Goal: Task Accomplishment & Management: Use online tool/utility

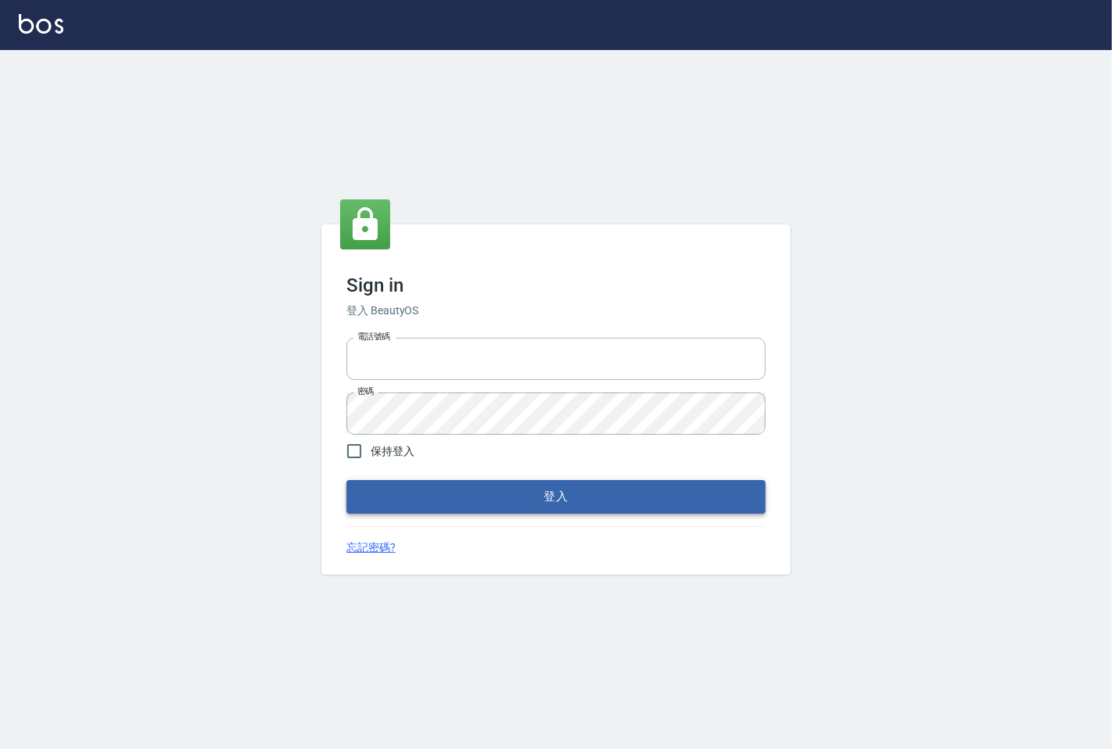
type input "25331148"
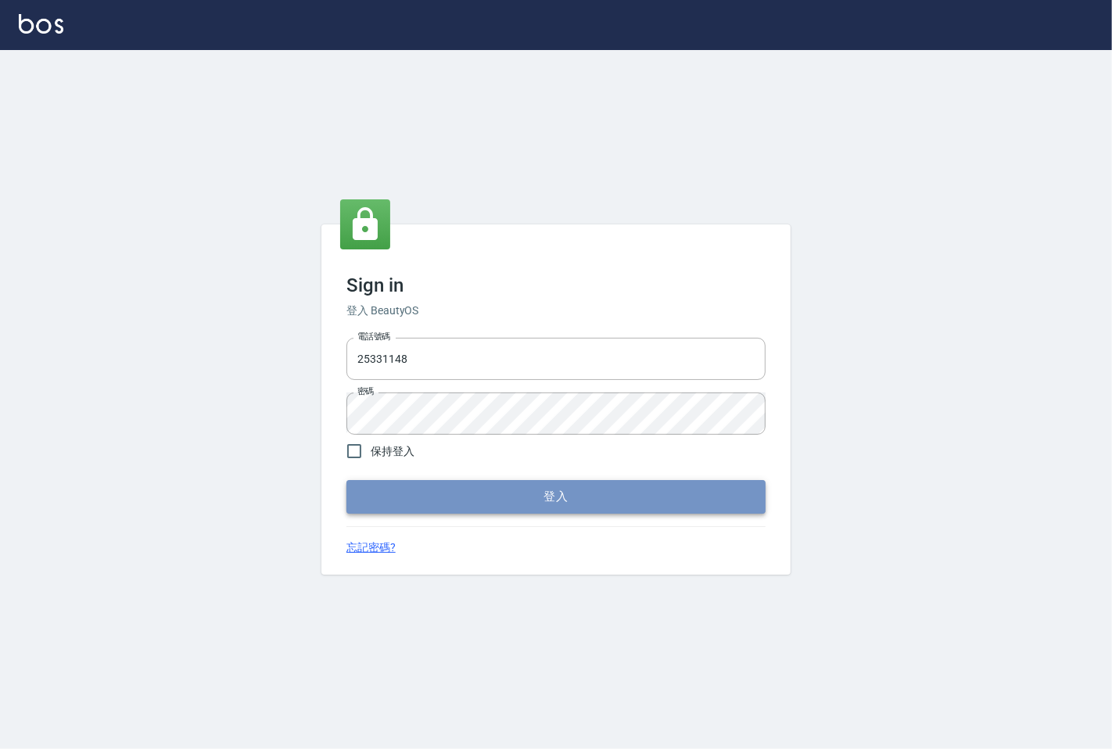
click at [435, 506] on button "登入" at bounding box center [555, 496] width 419 height 33
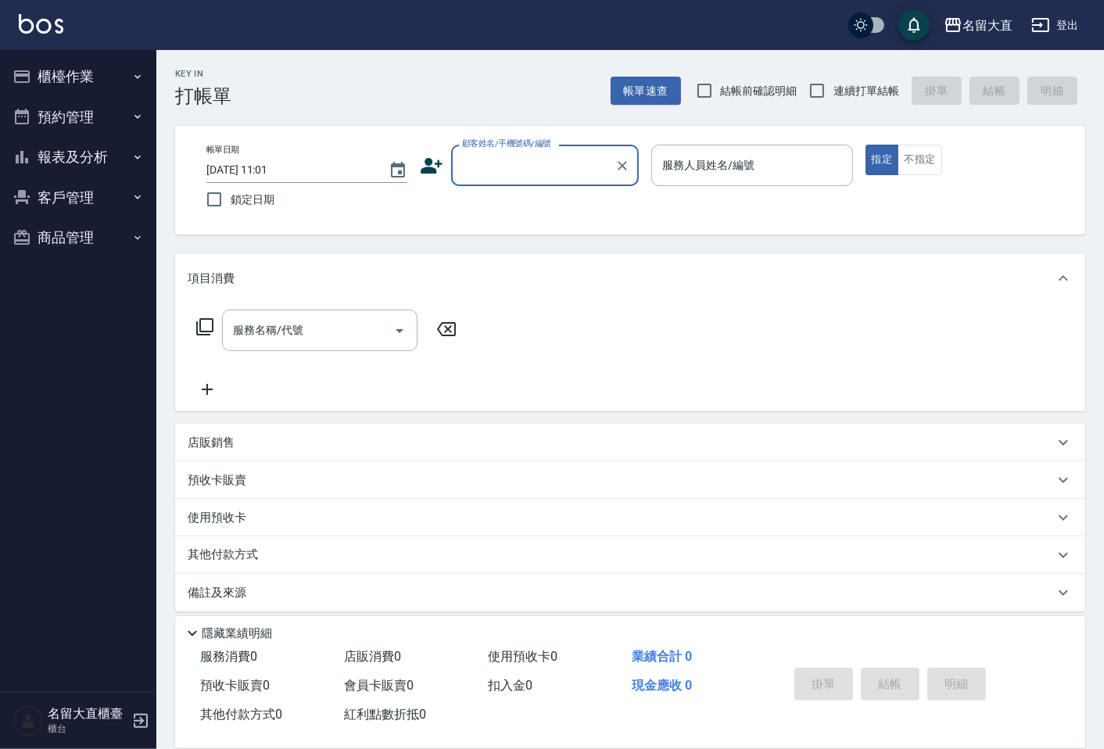
click at [105, 74] on button "櫃檯作業" at bounding box center [78, 76] width 144 height 41
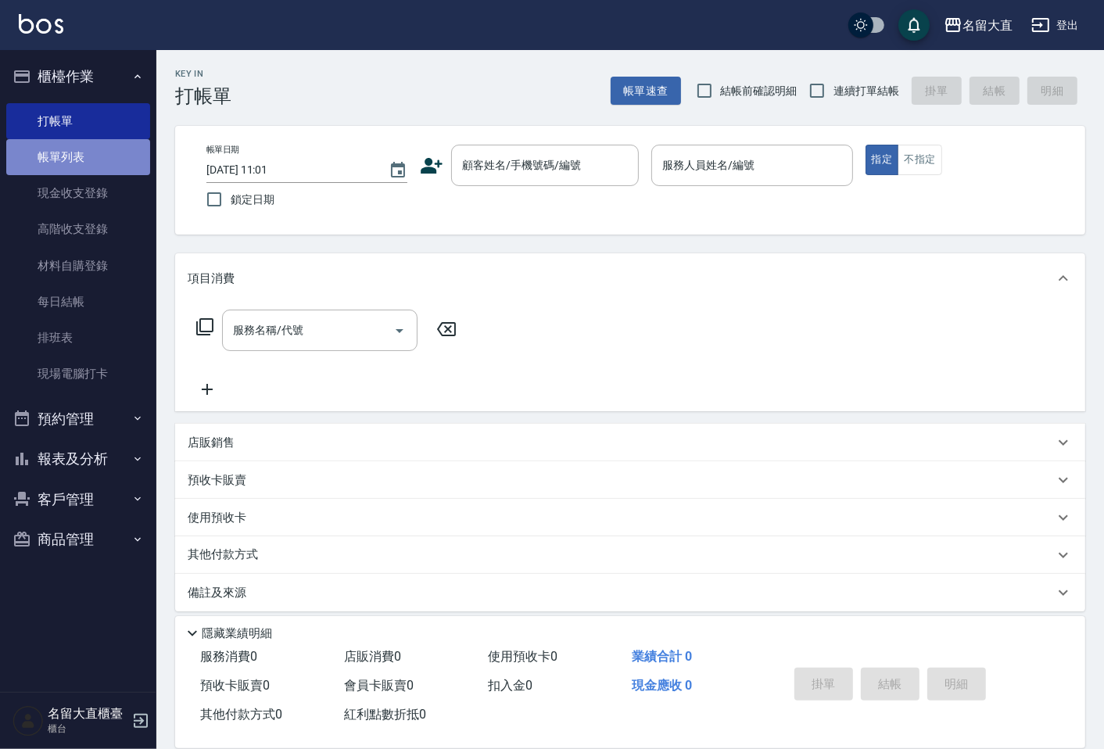
click at [82, 156] on link "帳單列表" at bounding box center [78, 157] width 144 height 36
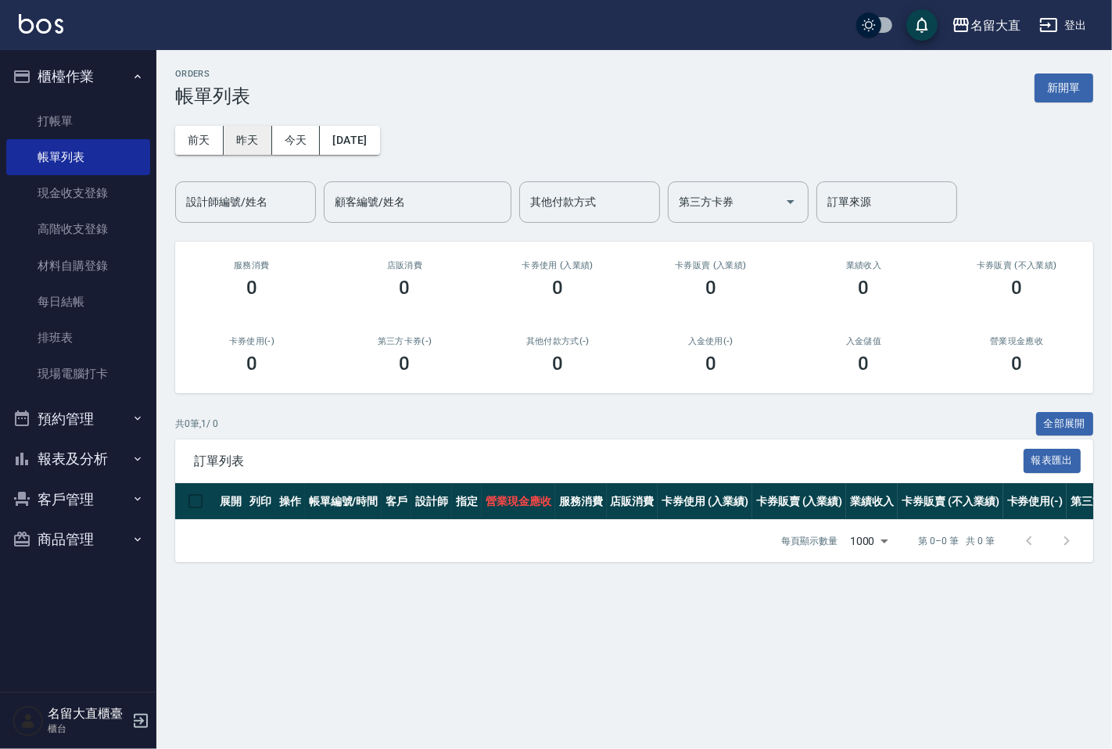
click at [231, 127] on button "昨天" at bounding box center [248, 140] width 48 height 29
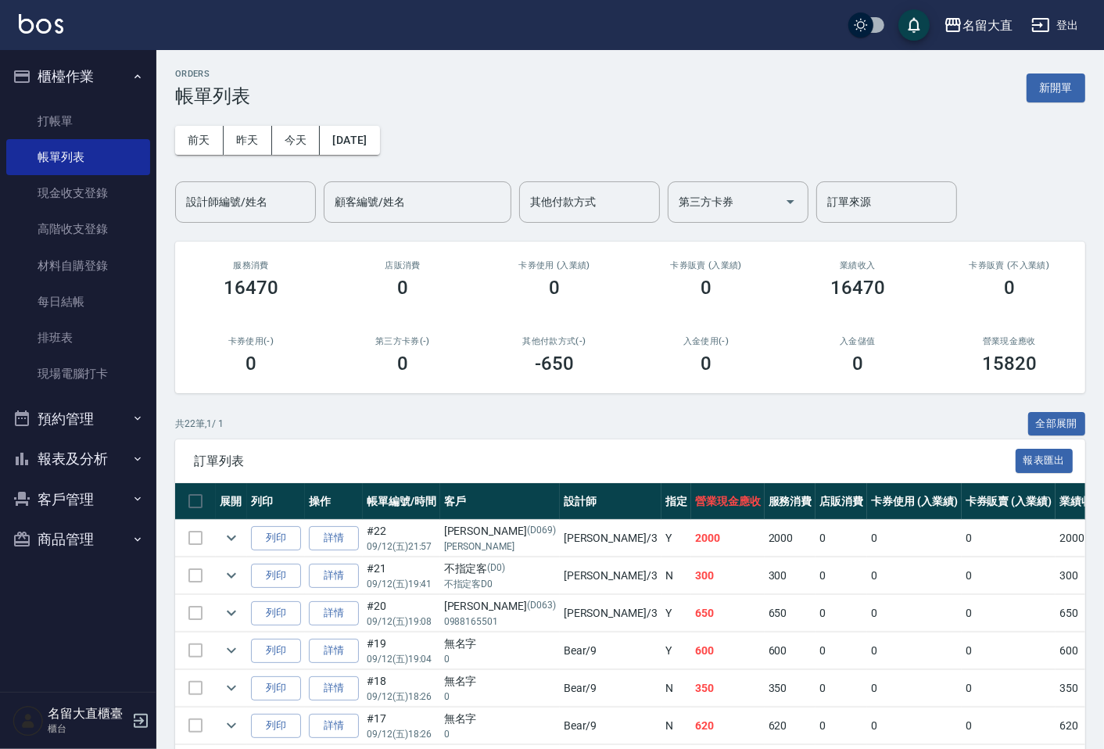
click at [257, 180] on div "[DATE] [DATE] [DATE] [DATE] 設計師編號/姓名 設計師編號/姓名 顧客編號/姓名 顧客編號/姓名 其他付款方式 其他付款方式 第三方…" at bounding box center [630, 165] width 910 height 116
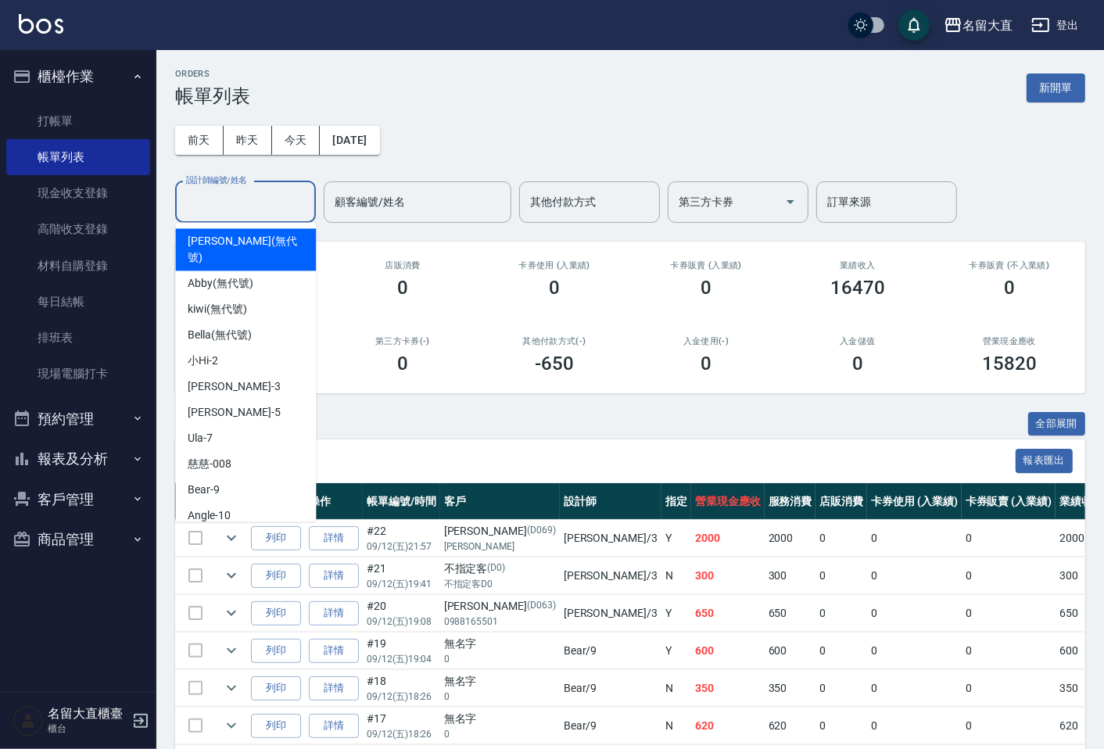
click at [255, 200] on input "設計師編號/姓名" at bounding box center [245, 201] width 127 height 27
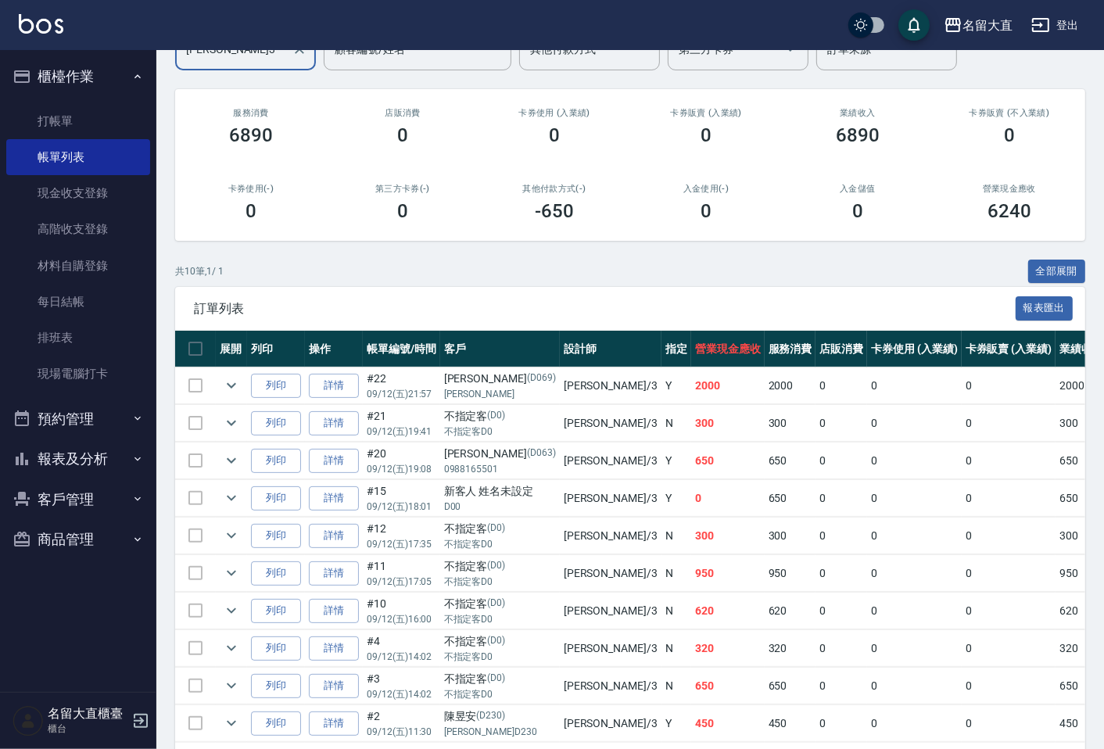
scroll to position [221, 0]
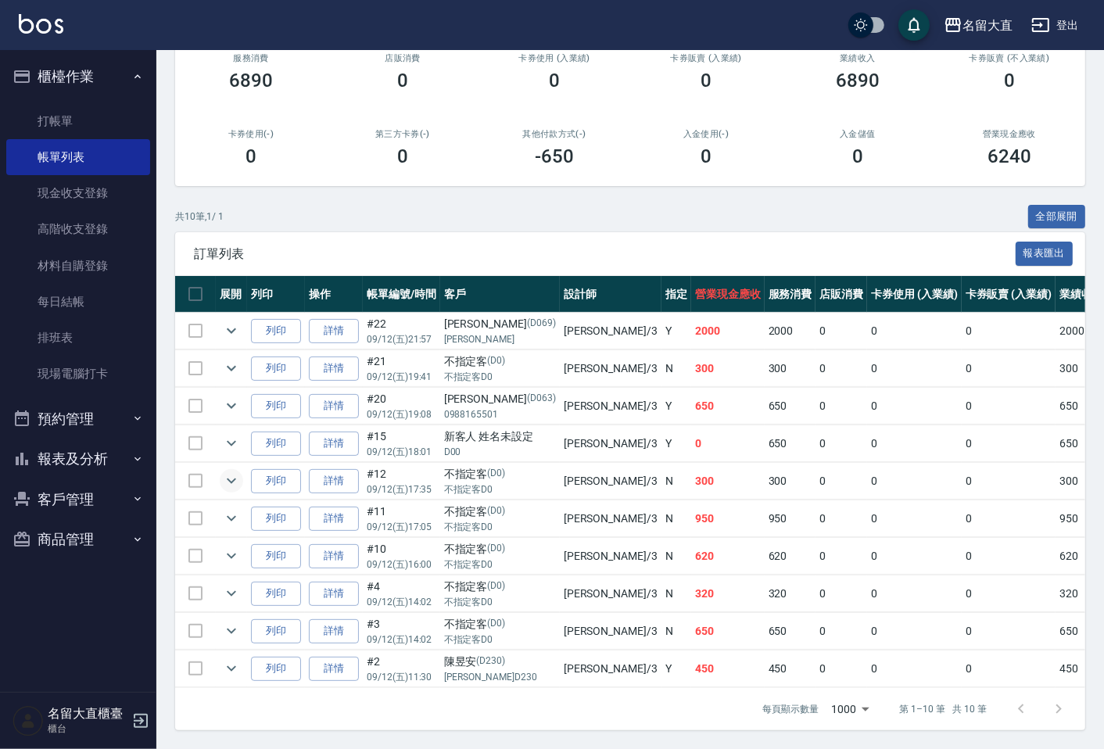
type input "[PERSON_NAME]3"
click at [236, 476] on icon "expand row" at bounding box center [231, 481] width 19 height 19
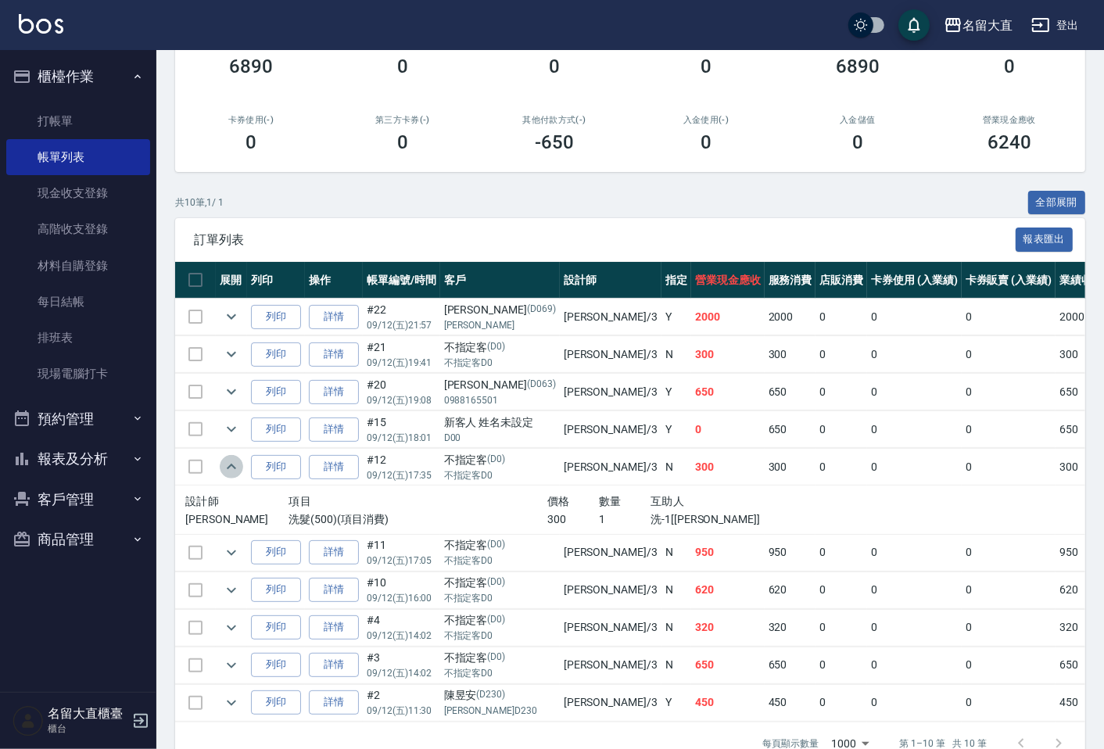
click at [236, 476] on icon "expand row" at bounding box center [231, 467] width 19 height 19
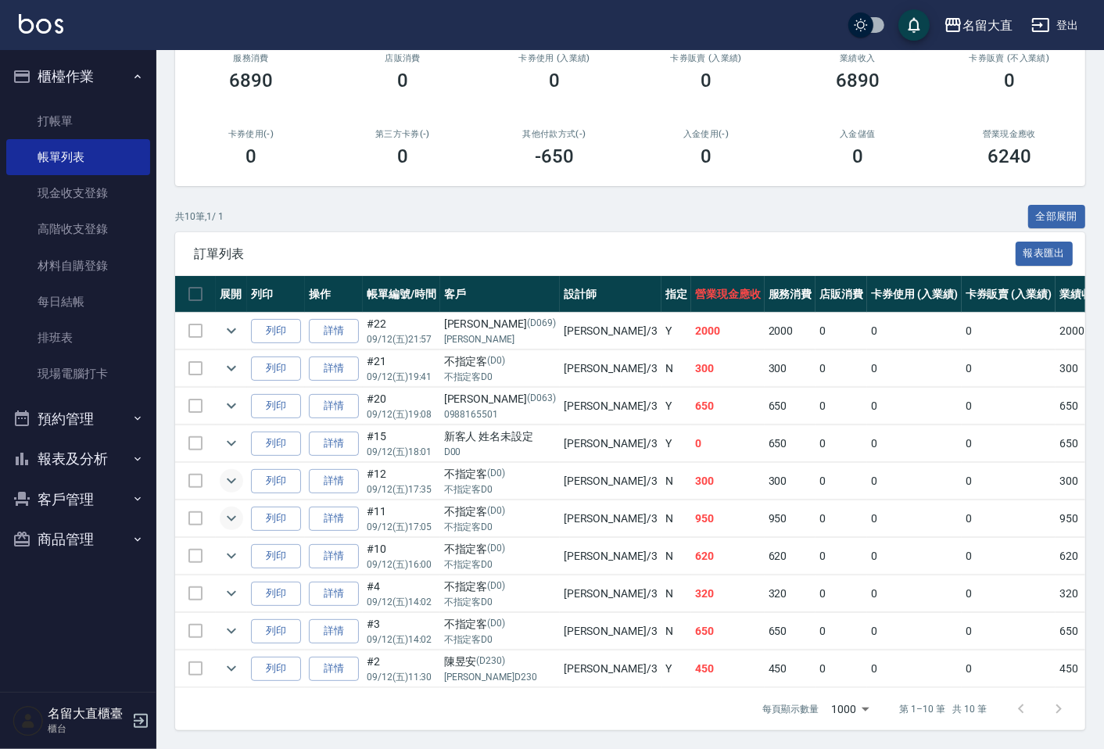
click at [242, 507] on button "expand row" at bounding box center [231, 518] width 23 height 23
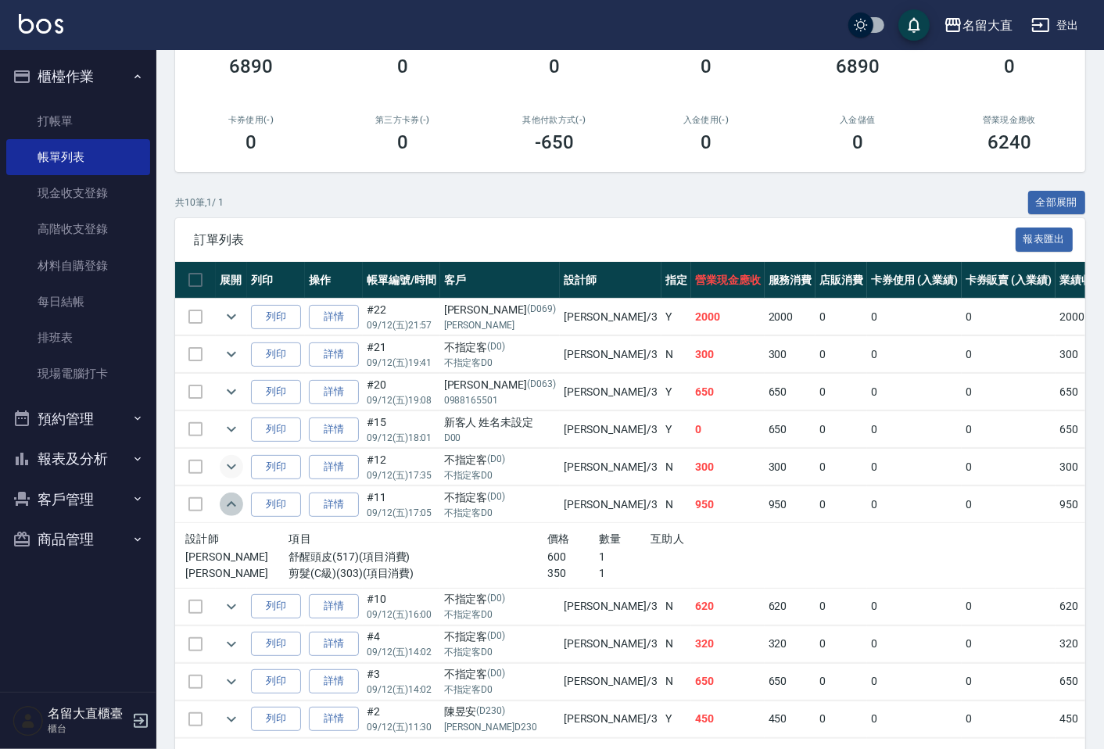
click at [242, 505] on button "expand row" at bounding box center [231, 504] width 23 height 23
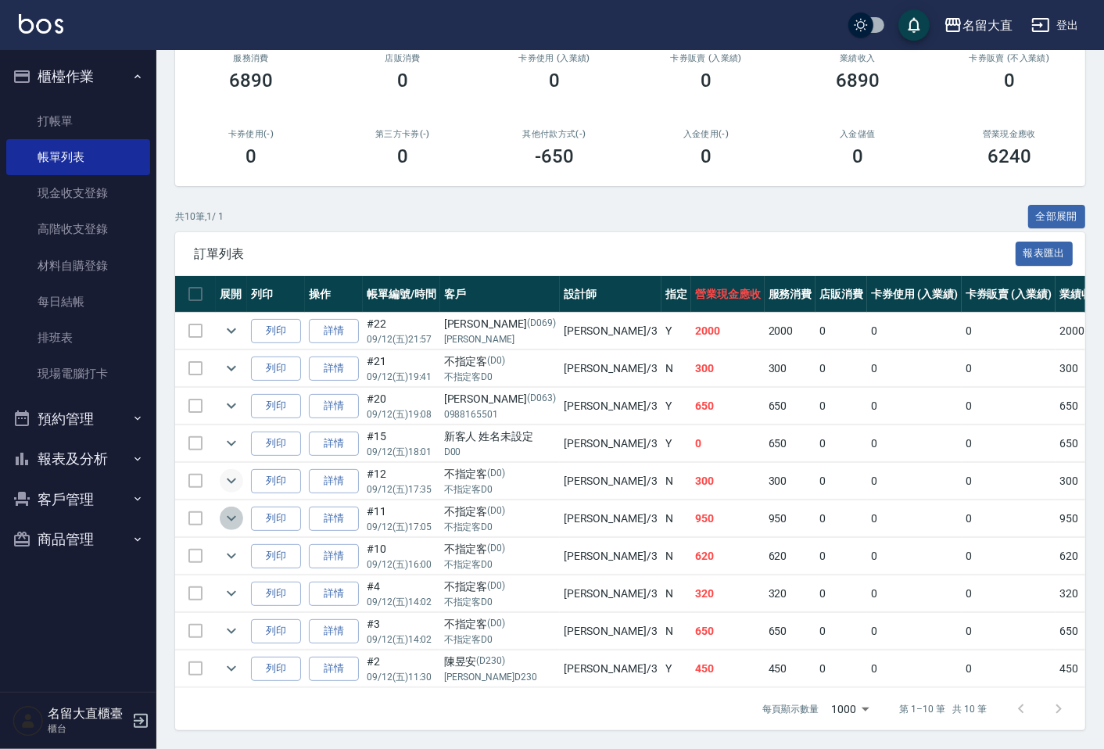
click at [242, 507] on button "expand row" at bounding box center [231, 518] width 23 height 23
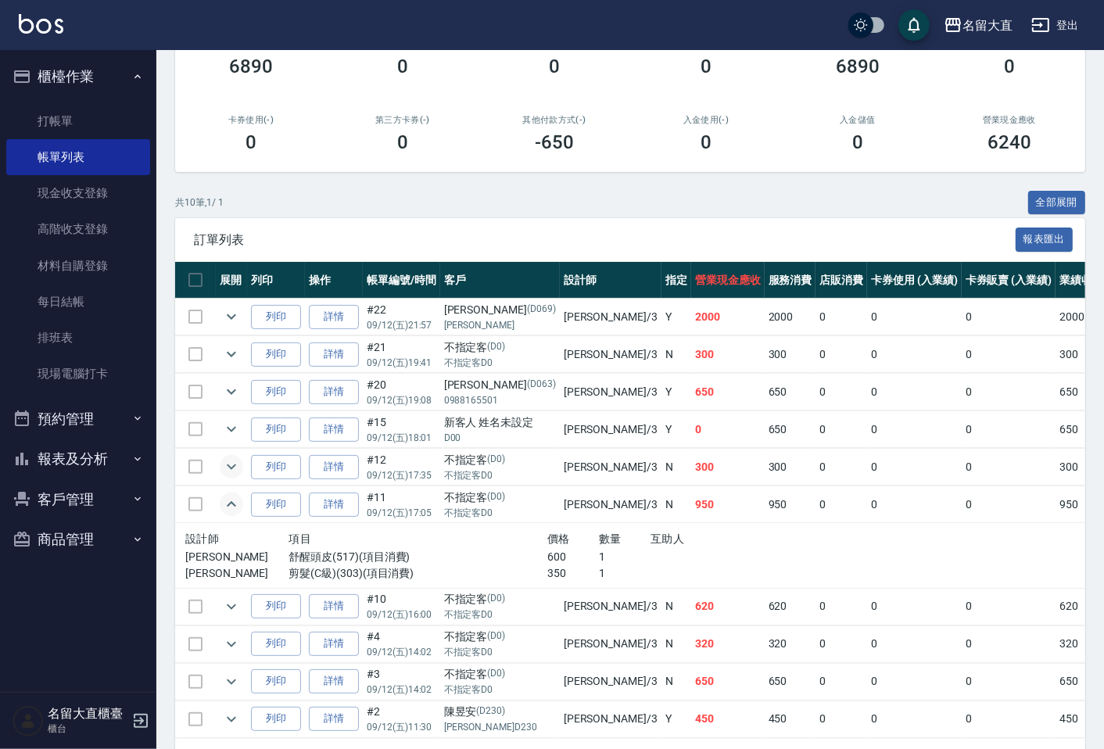
click at [242, 505] on button "expand row" at bounding box center [231, 504] width 23 height 23
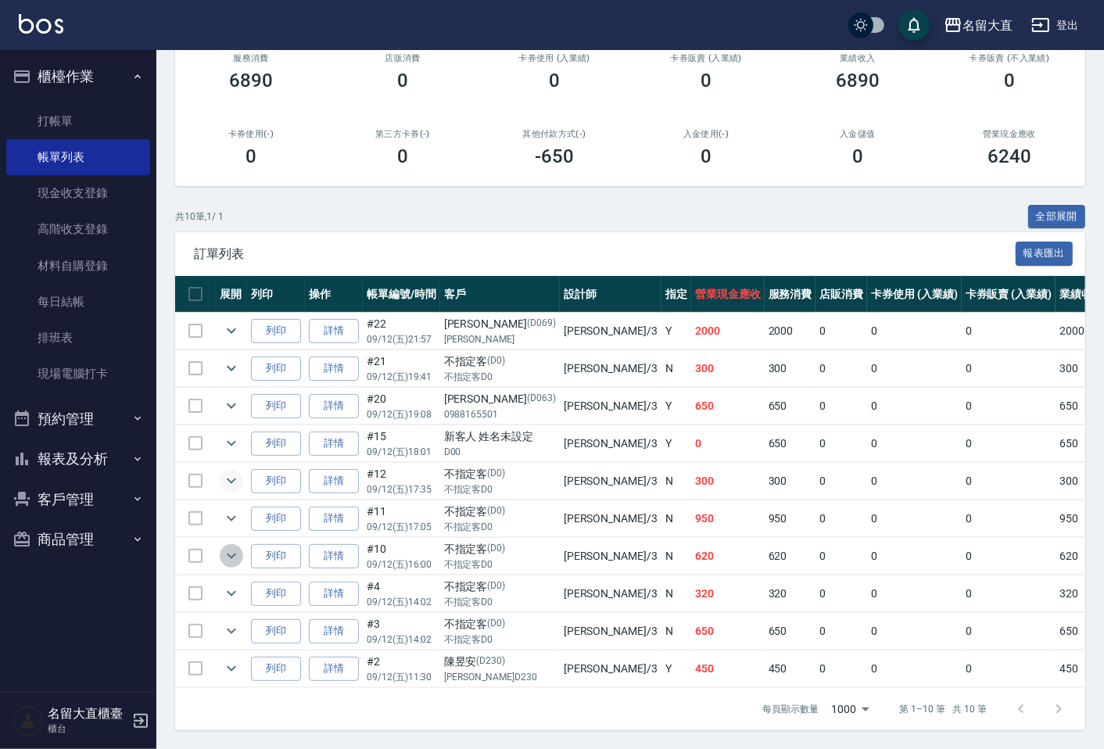
click at [229, 547] on icon "expand row" at bounding box center [231, 556] width 19 height 19
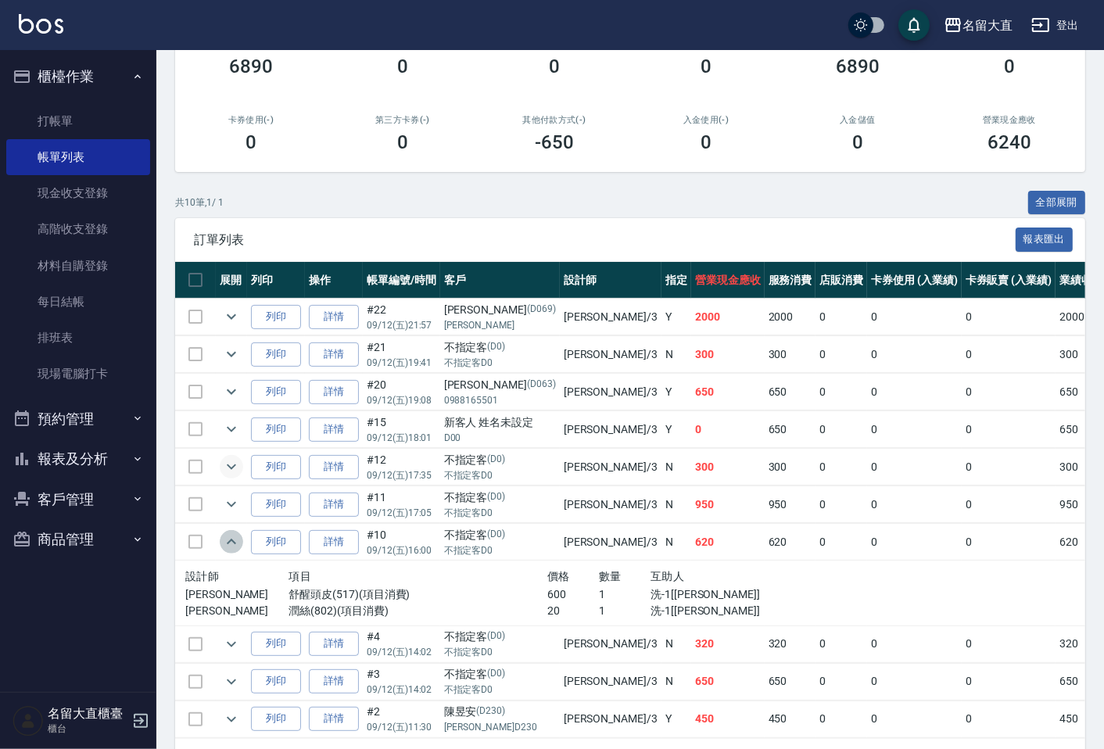
click at [229, 533] on icon "expand row" at bounding box center [231, 542] width 19 height 19
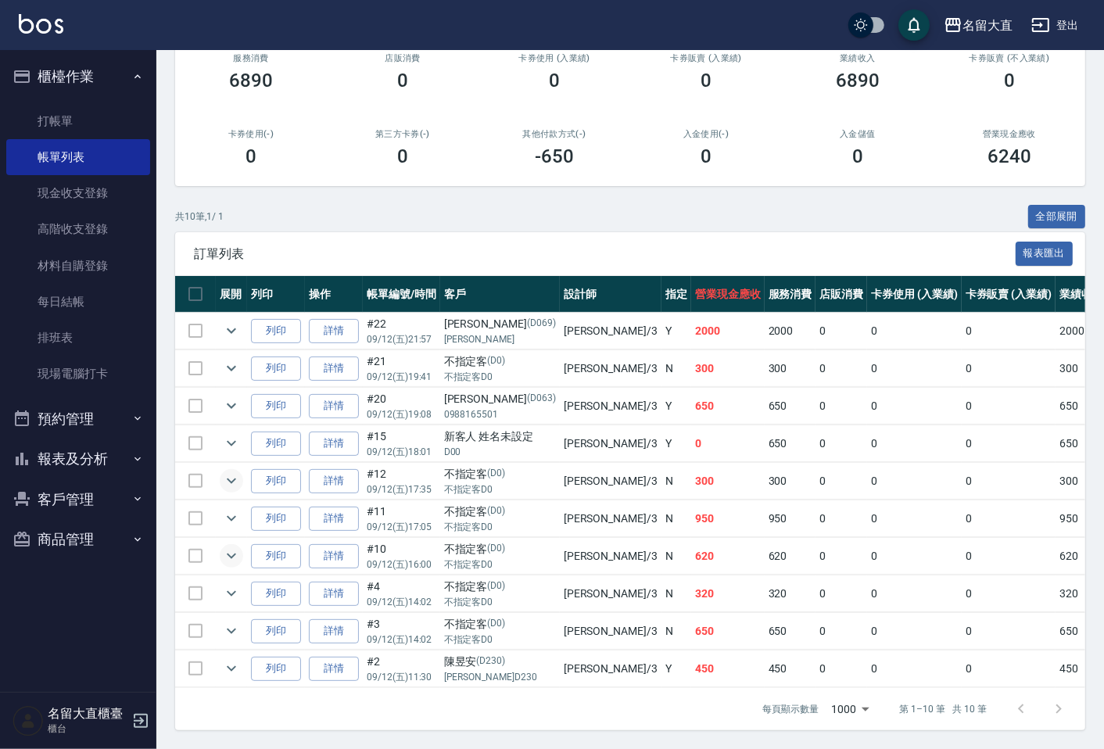
click at [232, 547] on icon "expand row" at bounding box center [231, 556] width 19 height 19
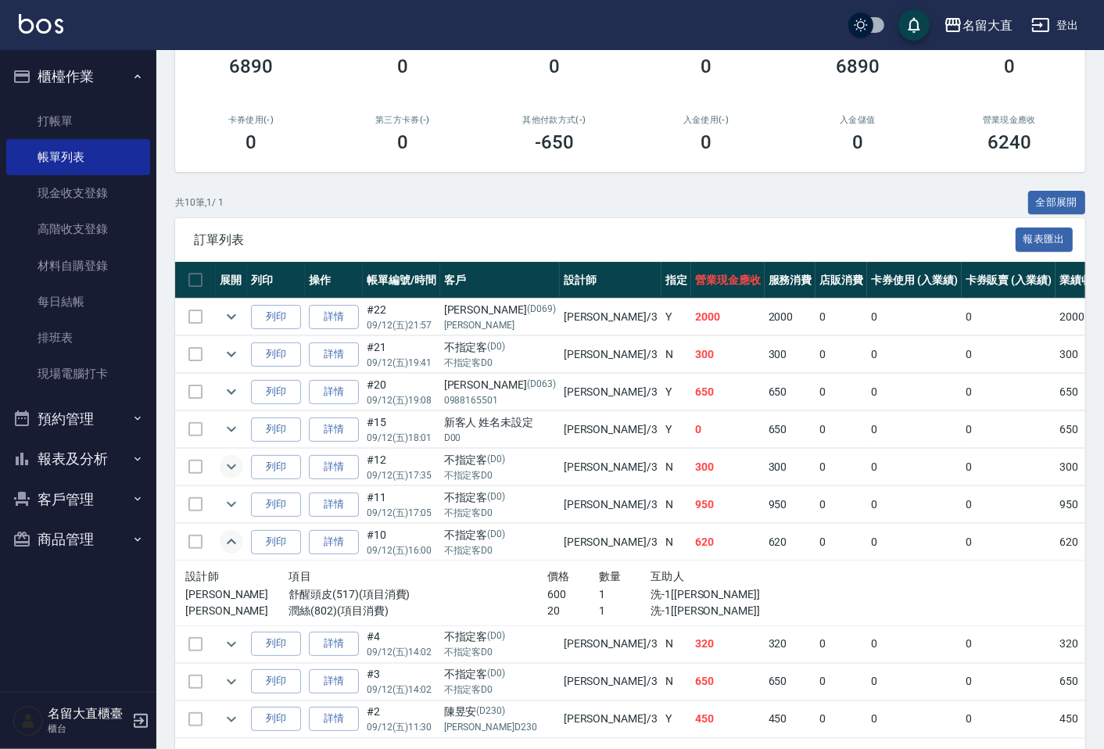
click at [232, 537] on icon "expand row" at bounding box center [231, 542] width 19 height 19
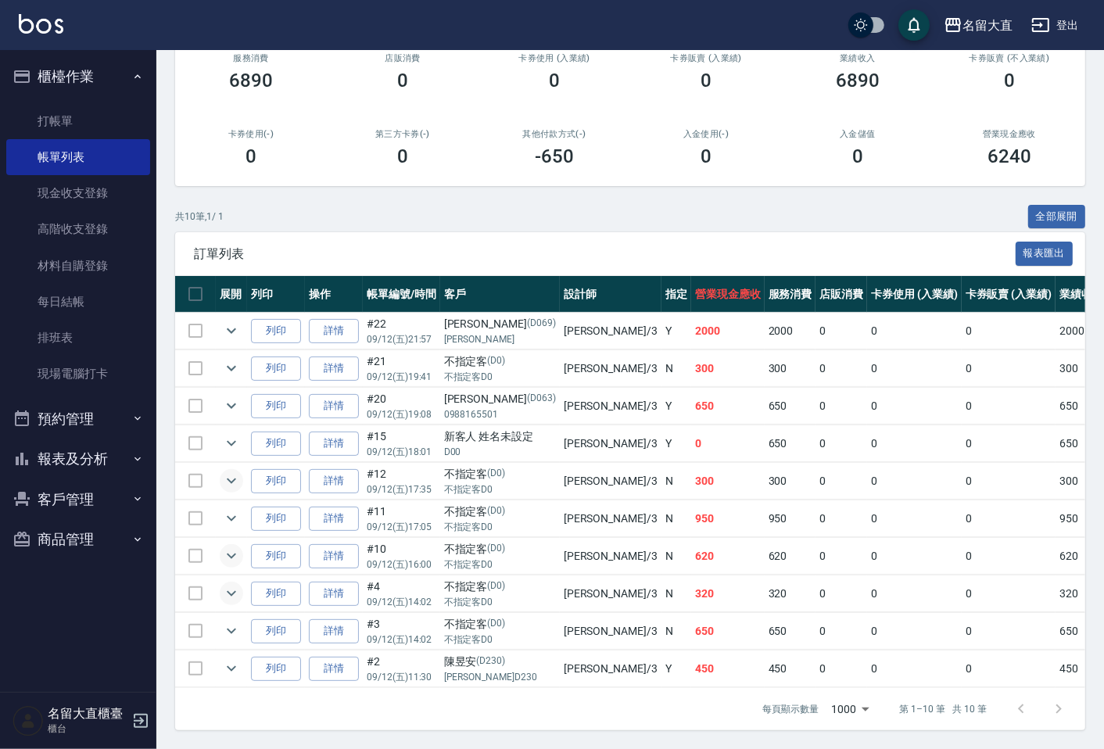
click at [239, 584] on icon "expand row" at bounding box center [231, 593] width 19 height 19
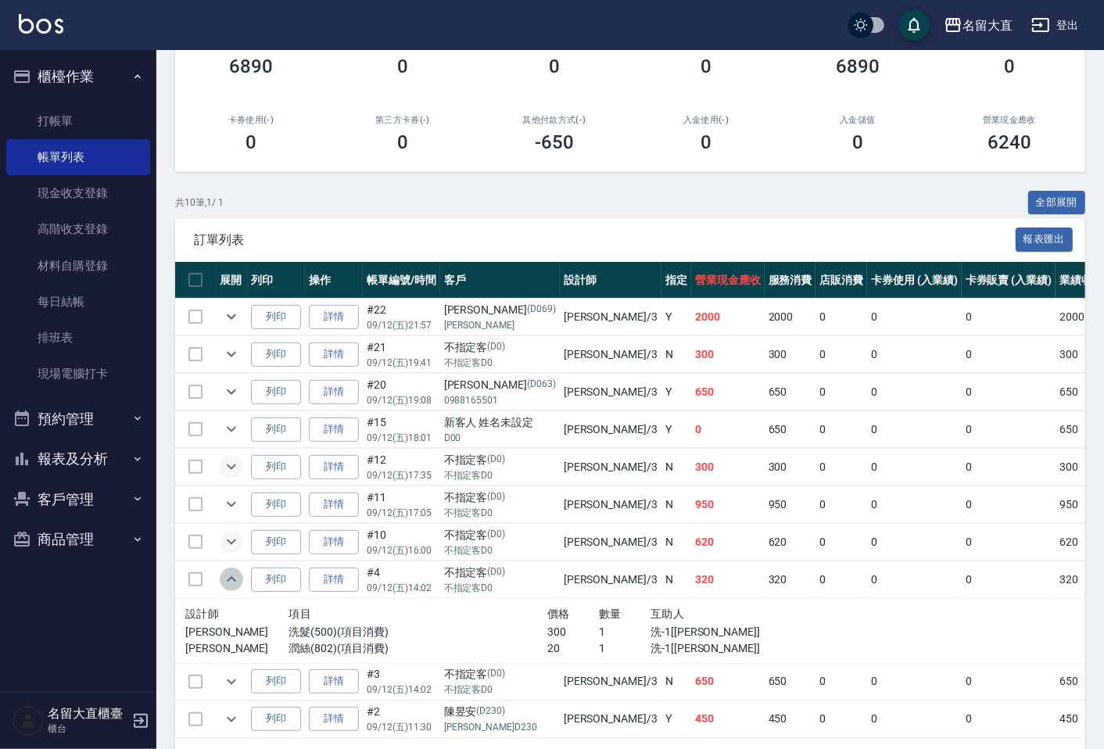
click at [239, 576] on icon "expand row" at bounding box center [231, 579] width 19 height 19
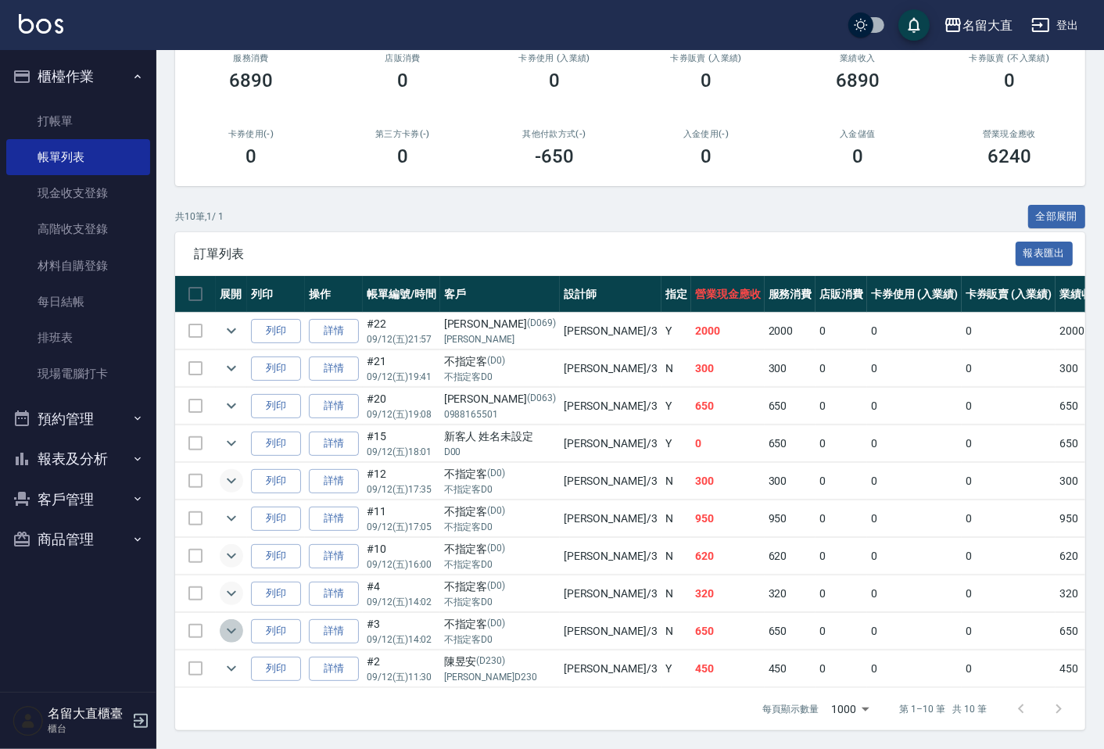
click at [230, 629] on button "expand row" at bounding box center [231, 630] width 23 height 23
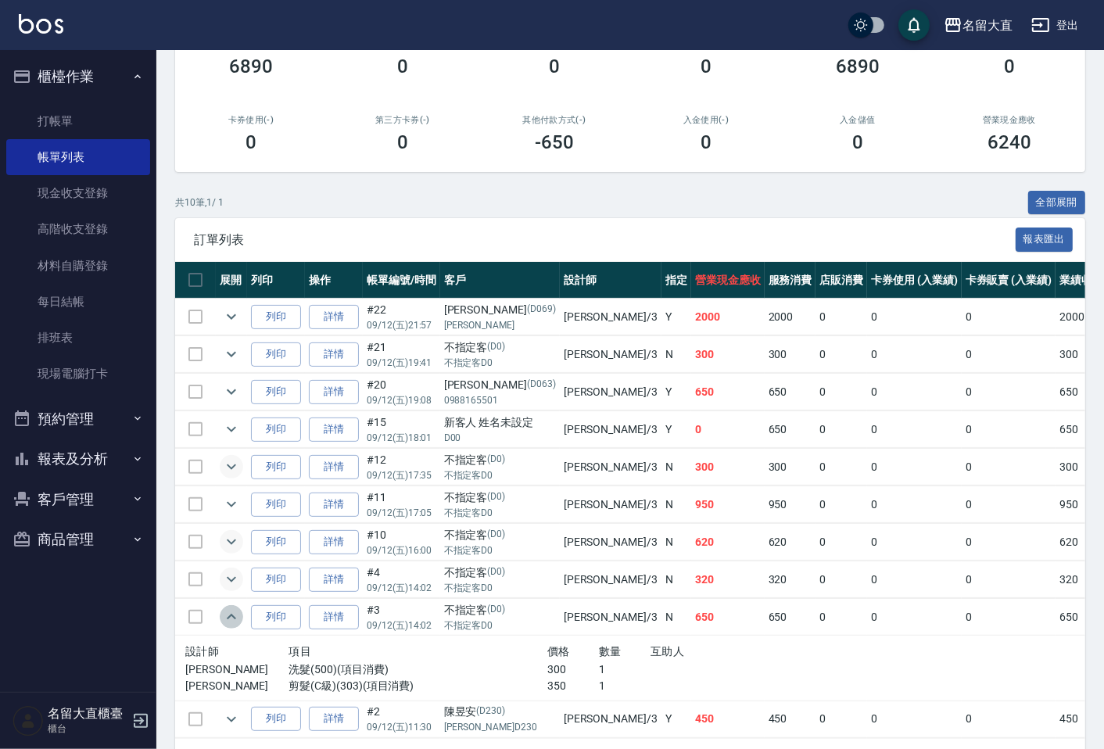
click at [230, 629] on button "expand row" at bounding box center [231, 616] width 23 height 23
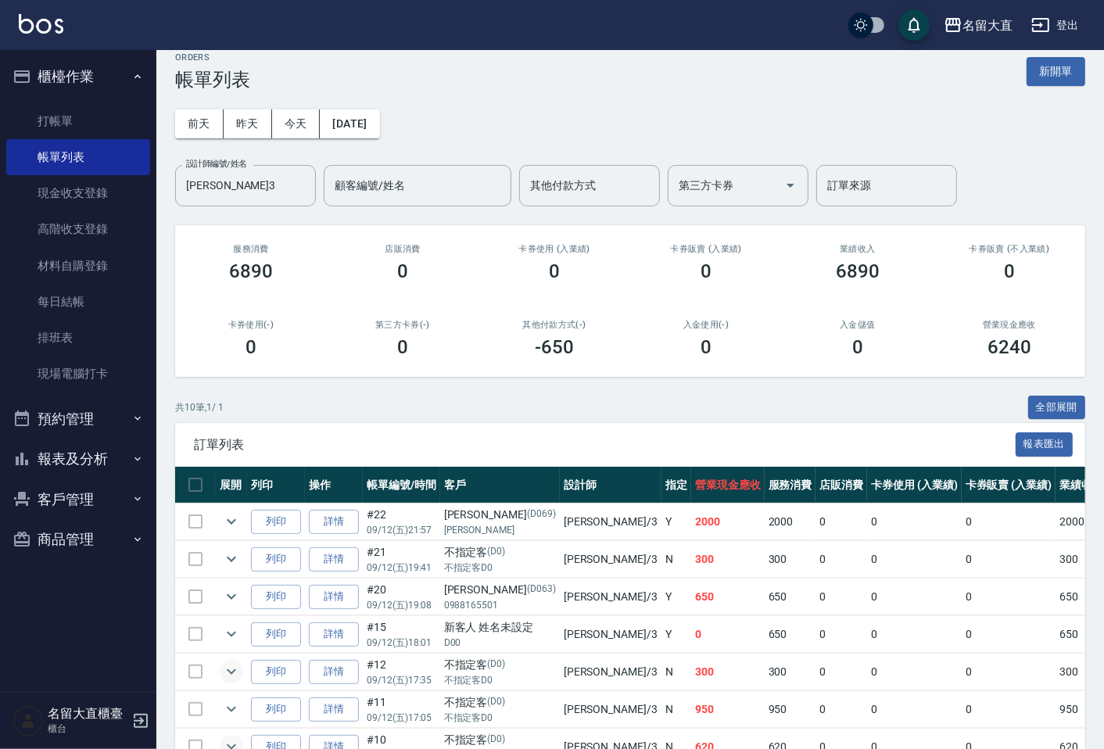
scroll to position [0, 0]
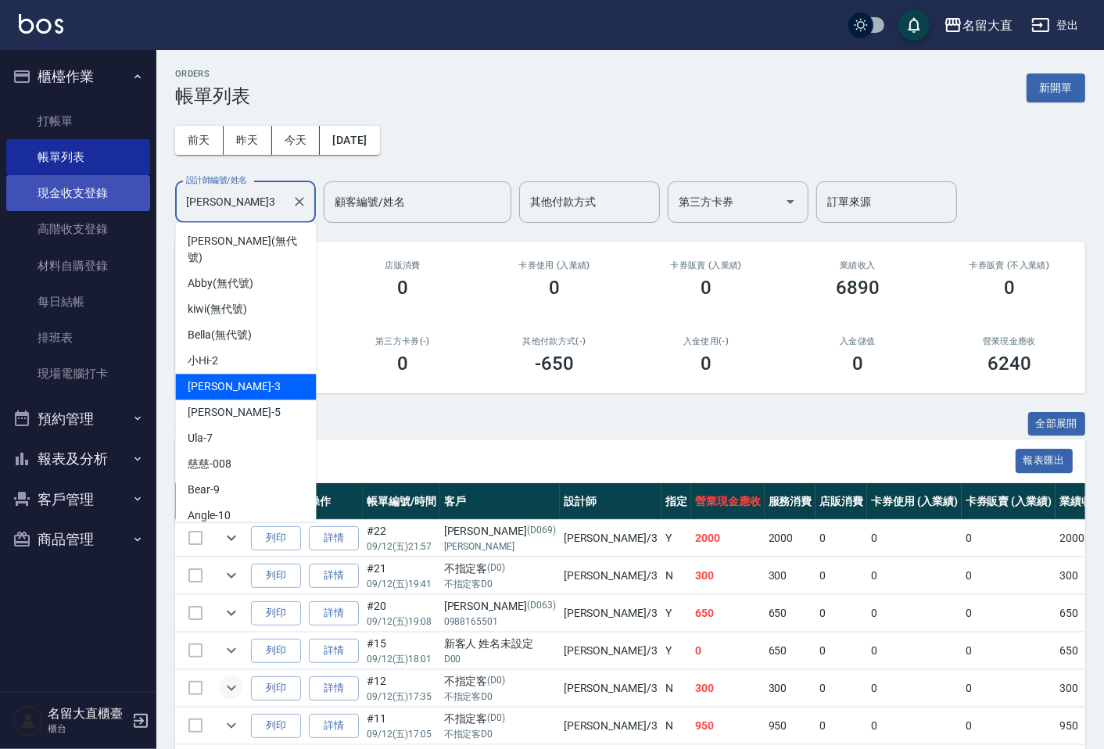
drag, startPoint x: 261, startPoint y: 198, endPoint x: 134, endPoint y: 199, distance: 127.5
click at [134, 199] on div "名留大直 登出 櫃檯作業 打帳單 帳單列表 現金收支登錄 高階收支登錄 材料自購登錄 每日結帳 排班表 現場電腦打卡 預約管理 預約管理 單日預約紀錄 單週預…" at bounding box center [552, 478] width 1104 height 957
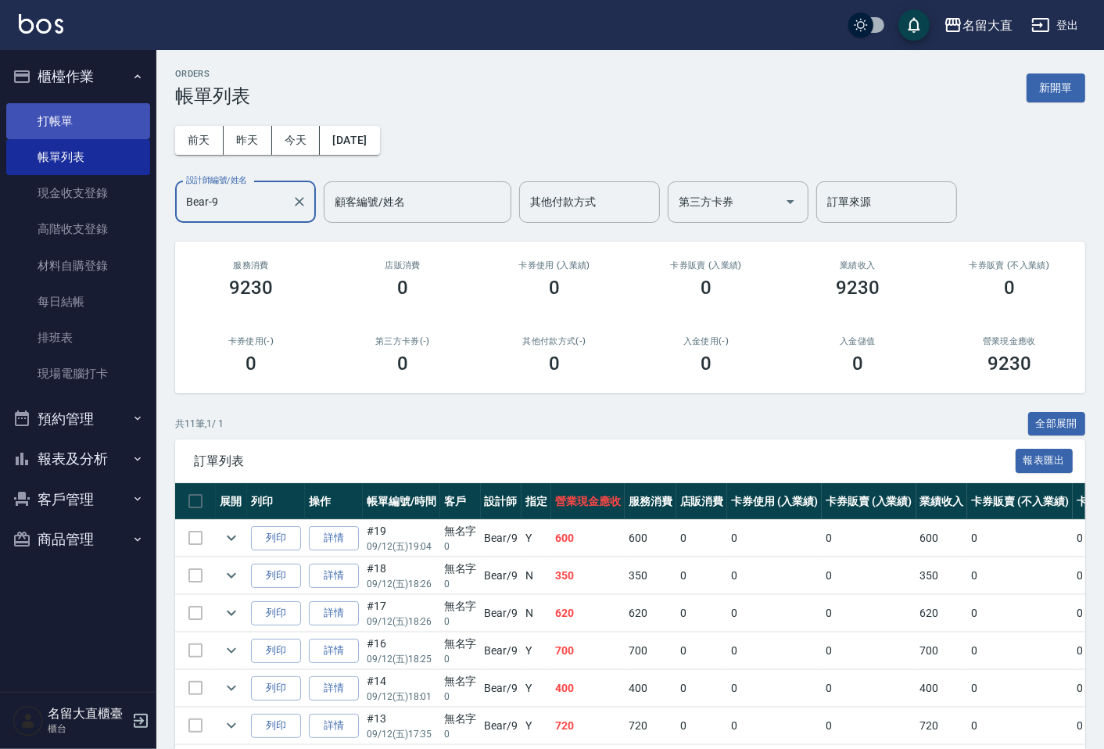
type input "Bear-9"
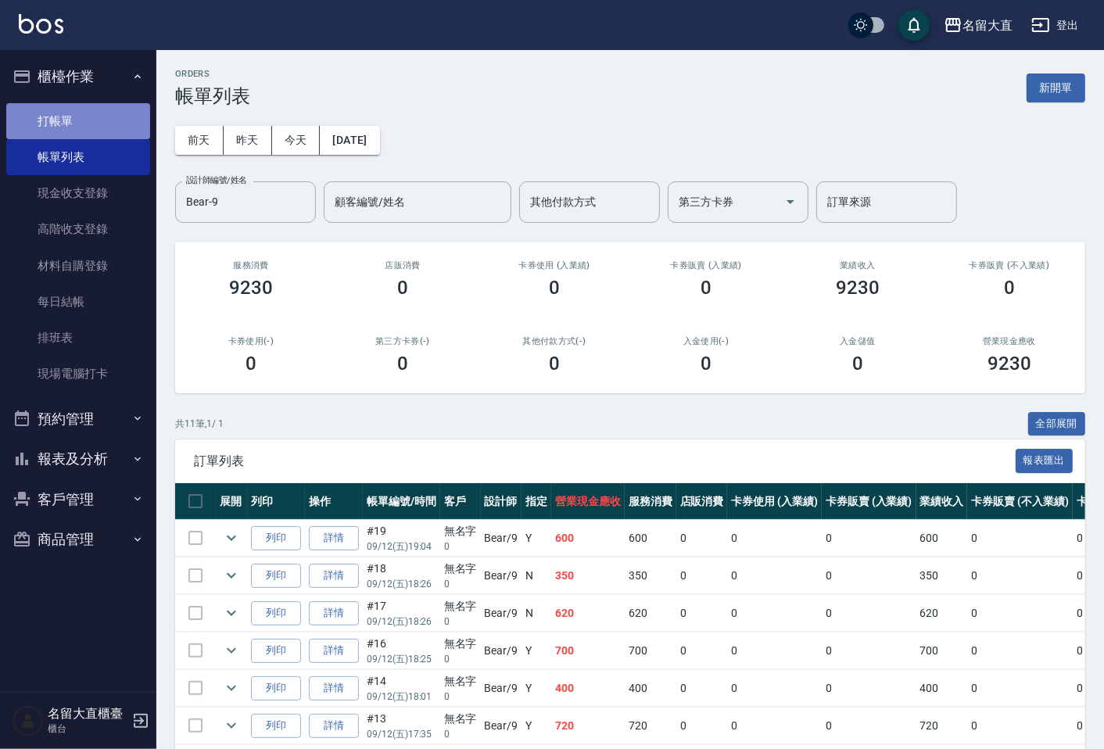
click at [74, 131] on link "打帳單" at bounding box center [78, 121] width 144 height 36
